Goal: Download file/media

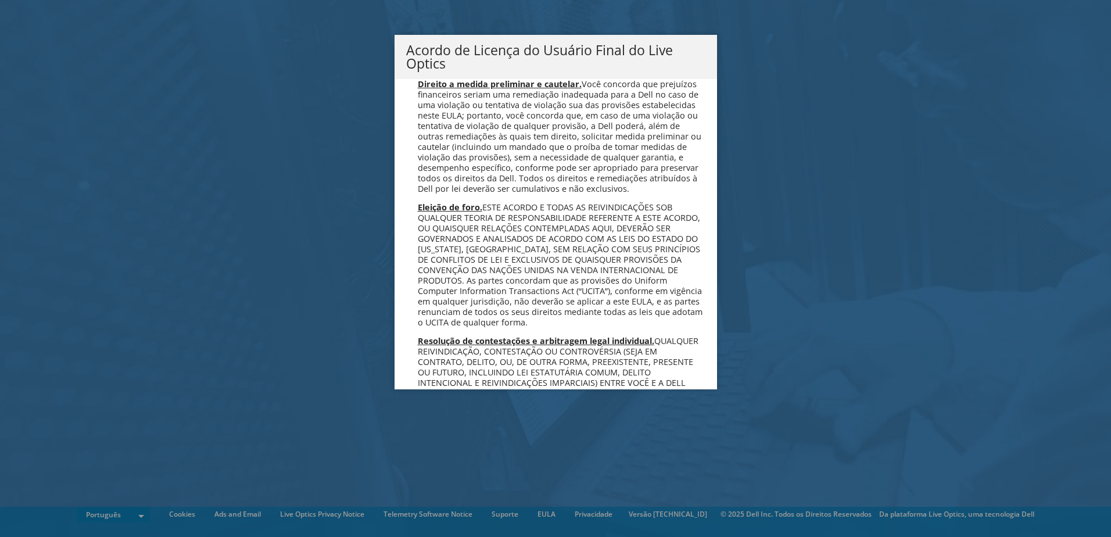
scroll to position [4647, 0]
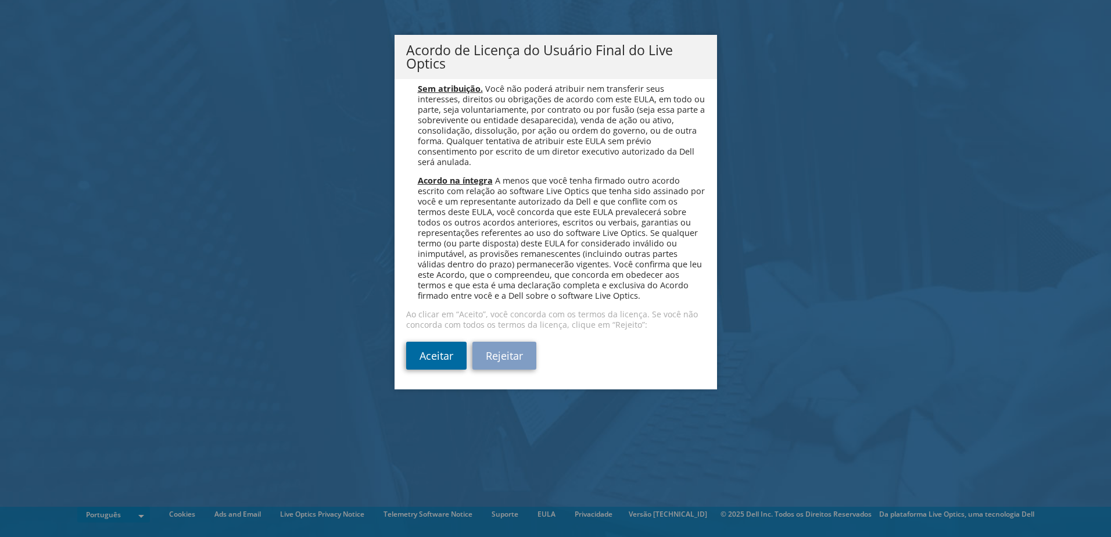
click at [426, 353] on link "Aceitar" at bounding box center [436, 356] width 60 height 28
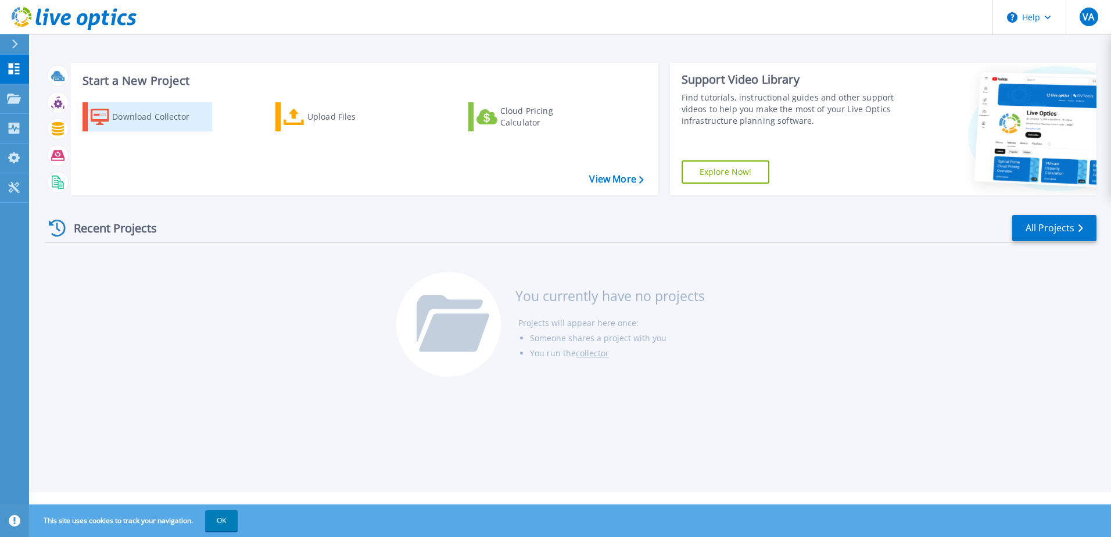
click at [167, 120] on div "Download Collector" at bounding box center [158, 116] width 93 height 23
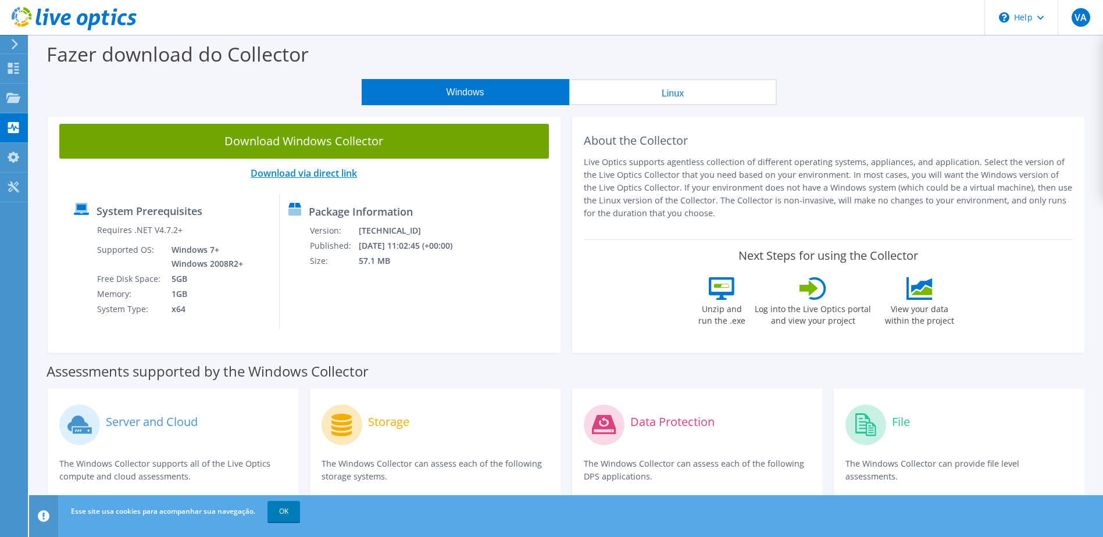
click at [319, 174] on link "Download via direct link" at bounding box center [304, 173] width 106 height 13
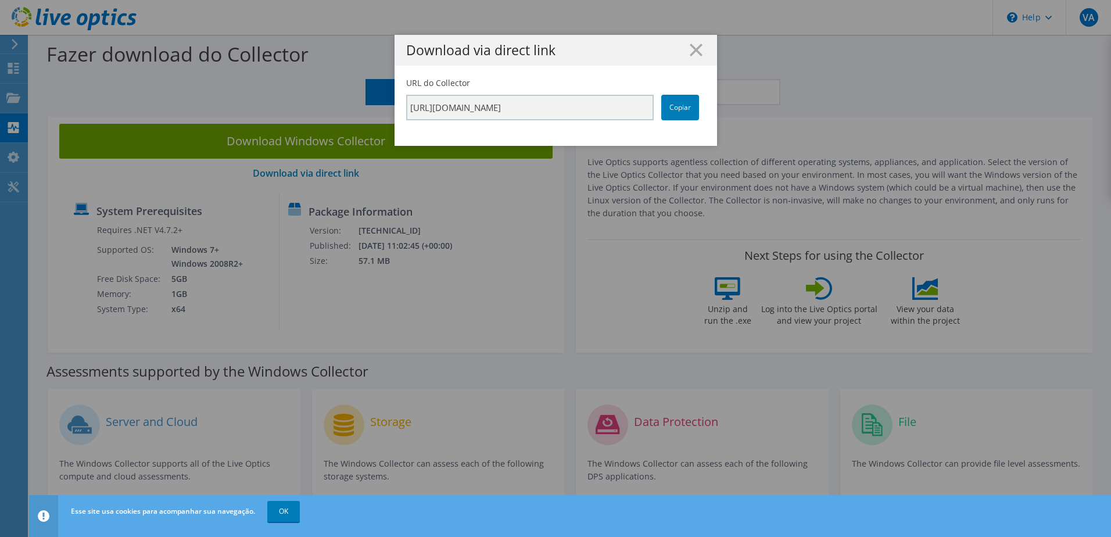
click at [691, 48] on line at bounding box center [697, 50] width 12 height 12
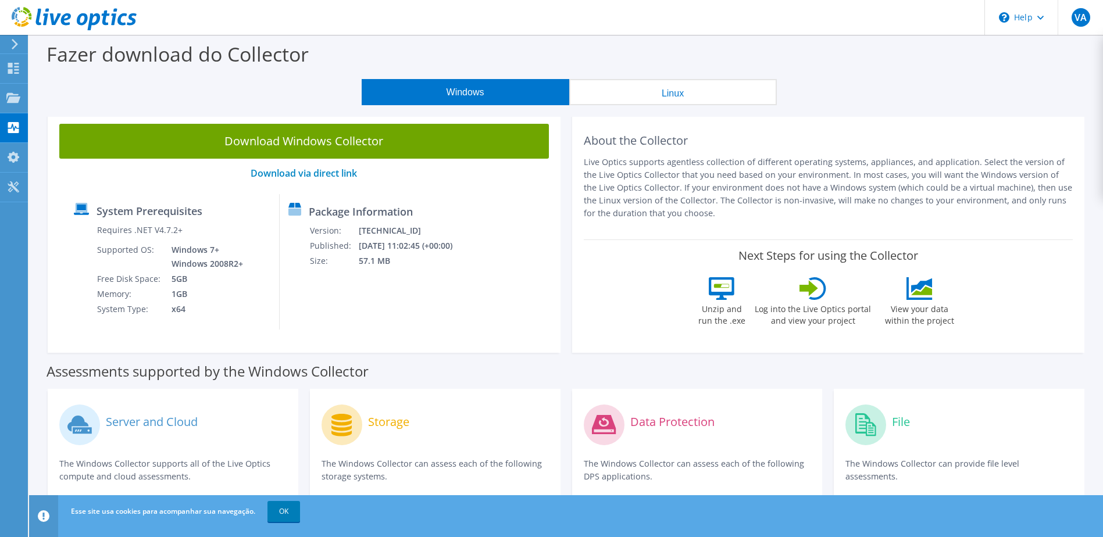
click at [355, 140] on link "Download Windows Collector" at bounding box center [303, 141] width 489 height 35
click at [12, 43] on icon at bounding box center [14, 44] width 9 height 10
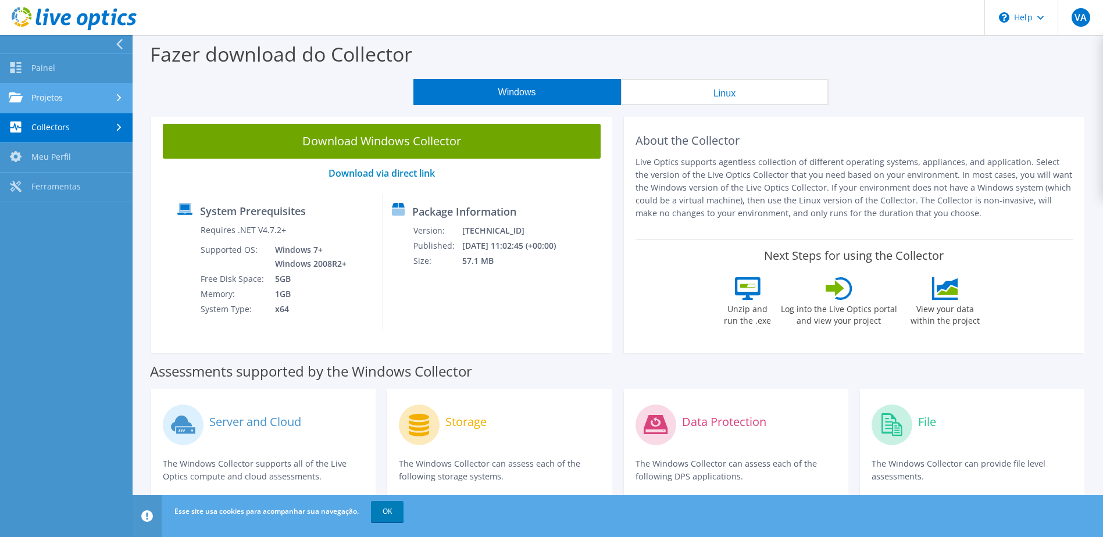
click at [82, 86] on link "Projetos" at bounding box center [66, 99] width 133 height 30
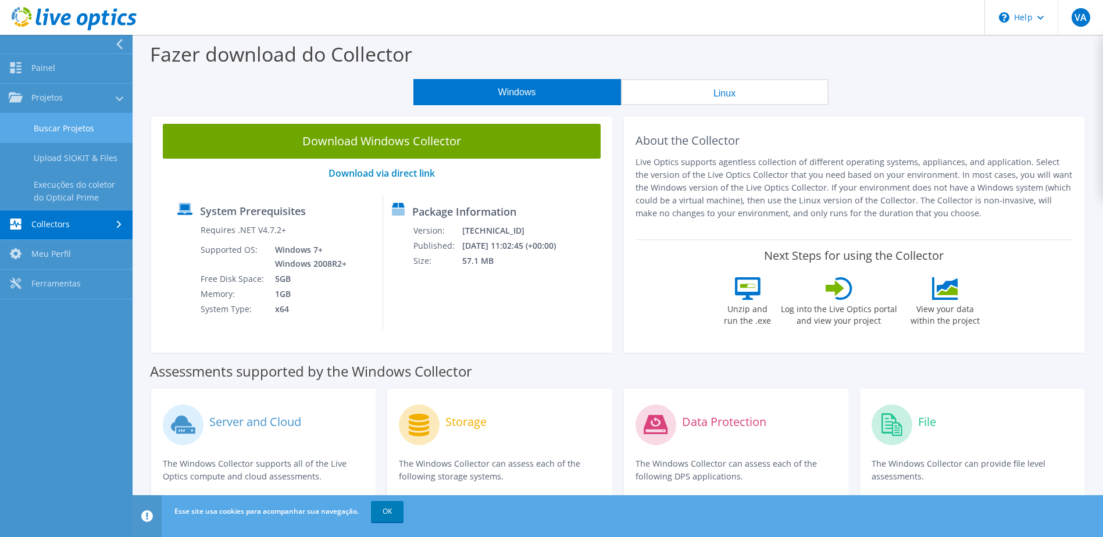
click at [63, 128] on link "Buscar Projetos" at bounding box center [66, 128] width 133 height 30
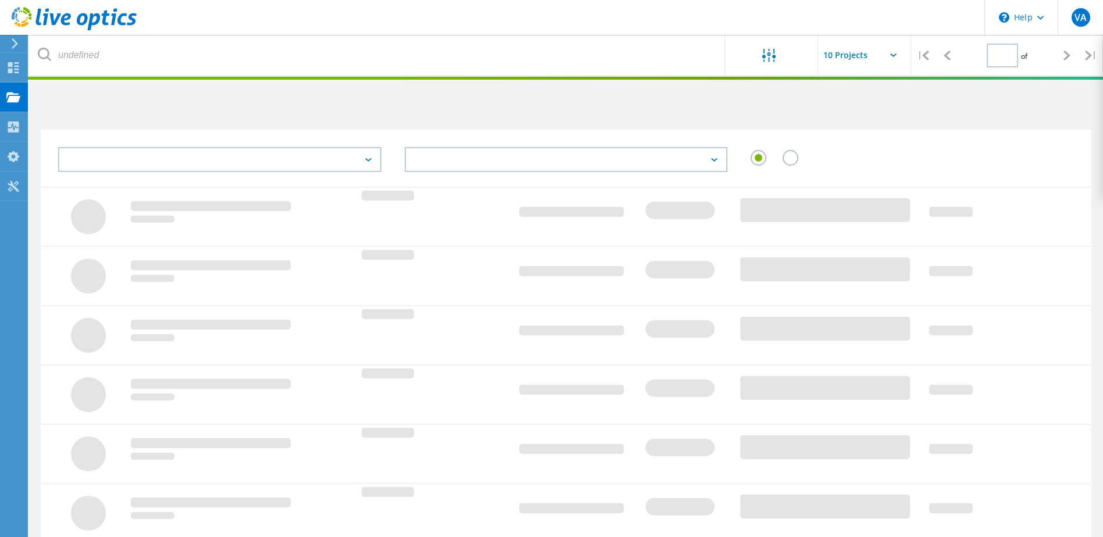
type input "1"
